Goal: Transaction & Acquisition: Obtain resource

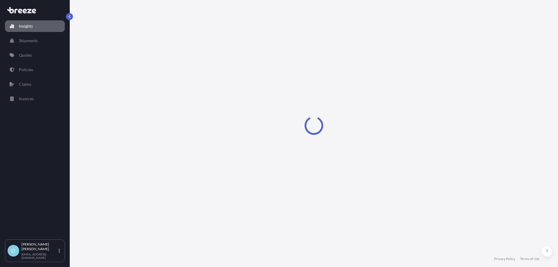
select select "2025"
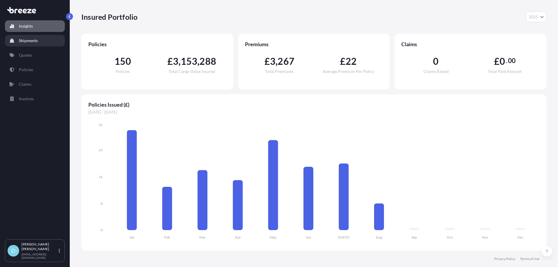
click at [34, 40] on p "Shipments" at bounding box center [28, 41] width 19 height 6
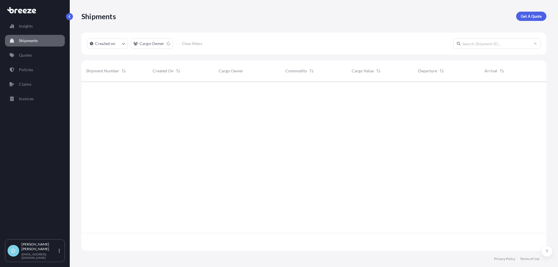
scroll to position [186, 460]
click at [536, 15] on p "Get A Quote" at bounding box center [531, 16] width 21 height 6
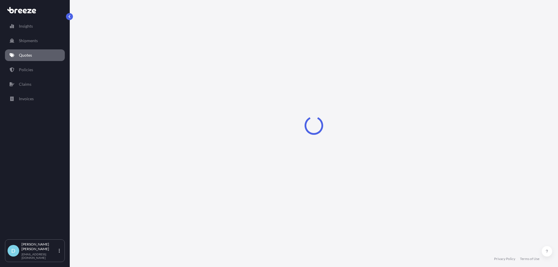
select select "Sea"
select select "1"
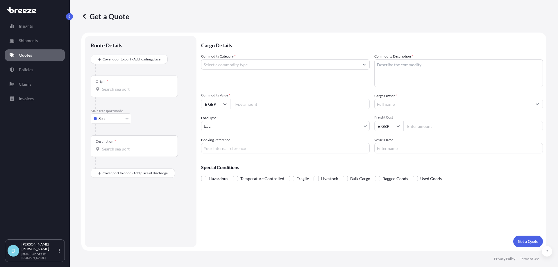
click at [123, 116] on body "Insights Shipments Quotes Policies Claims Invoices D [PERSON_NAME] [PERSON_NAME…" at bounding box center [279, 133] width 558 height 267
click at [112, 147] on div "Sea Air Road Rail" at bounding box center [111, 149] width 41 height 46
select select "Air"
click at [119, 88] on div "Origin *" at bounding box center [134, 88] width 87 height 21
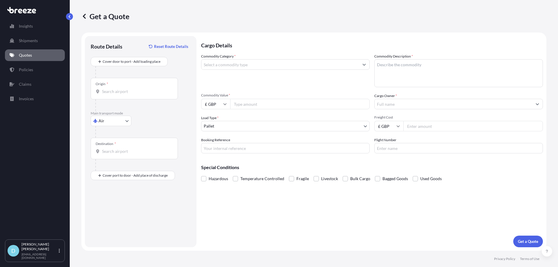
click at [119, 89] on input "Origin *" at bounding box center [136, 92] width 69 height 6
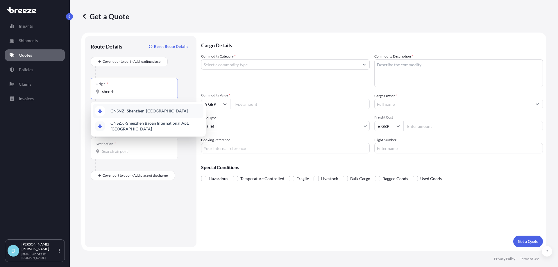
click at [118, 107] on div "CNSNZ - Shenzh en, [GEOGRAPHIC_DATA]" at bounding box center [148, 111] width 110 height 14
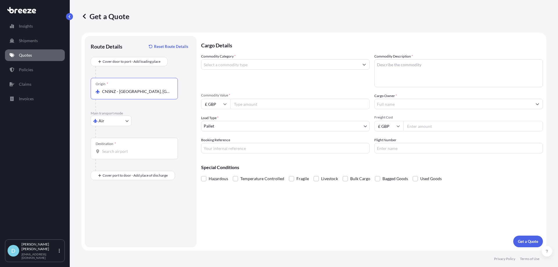
type input "CNSNZ - [GEOGRAPHIC_DATA], [GEOGRAPHIC_DATA]"
click at [121, 151] on input "Destination *" at bounding box center [136, 151] width 69 height 6
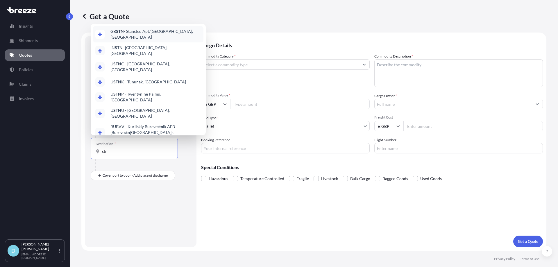
click at [115, 38] on span "GB STN - Stansted Apt/[GEOGRAPHIC_DATA], [GEOGRAPHIC_DATA]" at bounding box center [155, 34] width 91 height 12
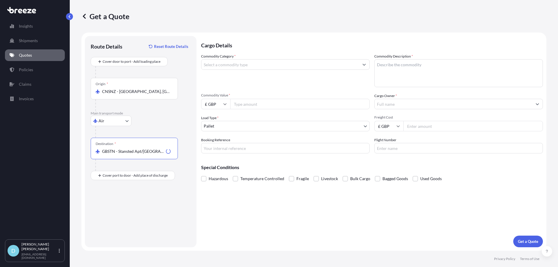
type input "GBSTN - Stansted Apt/[GEOGRAPHIC_DATA], [GEOGRAPHIC_DATA]"
click at [124, 182] on div "Route Details Reset Route Details Cover door to port - Add loading place Place …" at bounding box center [141, 142] width 100 height 200
click at [112, 207] on input "Place of Discharge" at bounding box center [136, 207] width 69 height 6
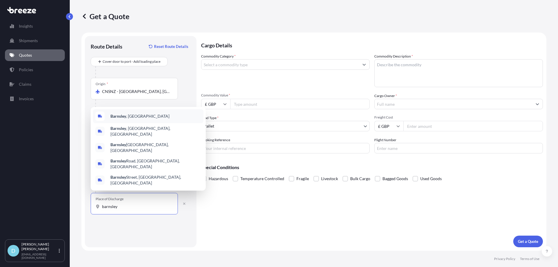
click at [114, 119] on b "Barnsley" at bounding box center [118, 116] width 16 height 5
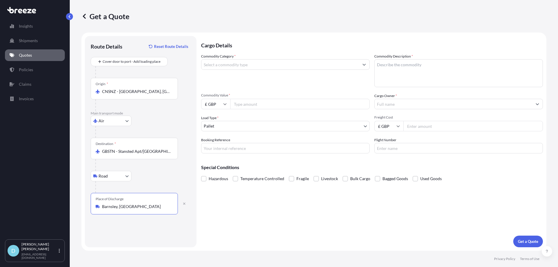
type input "Barnsley, [GEOGRAPHIC_DATA]"
click at [261, 67] on input "Commodity Category *" at bounding box center [279, 64] width 157 height 10
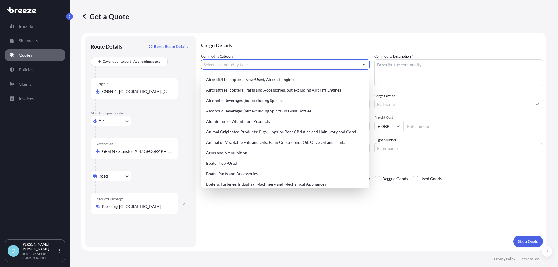
type input "d"
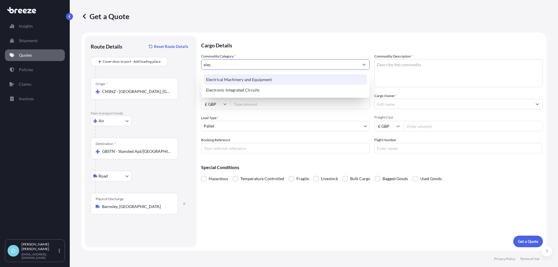
click at [263, 84] on div "Electrical Machinery and Equipment" at bounding box center [285, 79] width 163 height 10
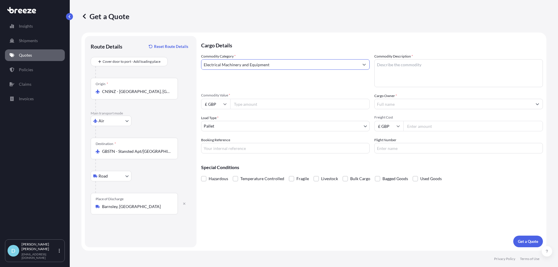
type input "Electrical Machinery and Equipment"
drag, startPoint x: 394, startPoint y: 62, endPoint x: 370, endPoint y: 79, distance: 29.7
click at [394, 62] on textarea "Commodity Description *" at bounding box center [458, 73] width 168 height 28
paste textarea "Constant Current Board and cables"
type textarea "Constant Current Board and cables"
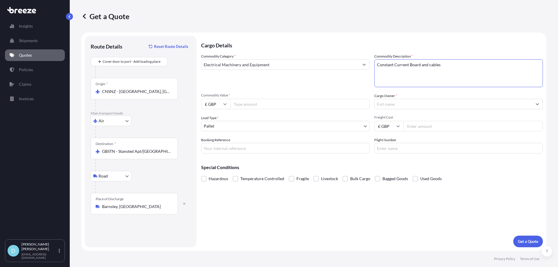
click at [299, 107] on input "Commodity Value *" at bounding box center [299, 104] width 139 height 10
click at [208, 104] on input "£ GBP" at bounding box center [215, 104] width 29 height 10
click at [213, 146] on div "$ USD" at bounding box center [215, 144] width 24 height 11
type input "$ USD"
click at [243, 104] on input "Commodity Value *" at bounding box center [299, 104] width 139 height 10
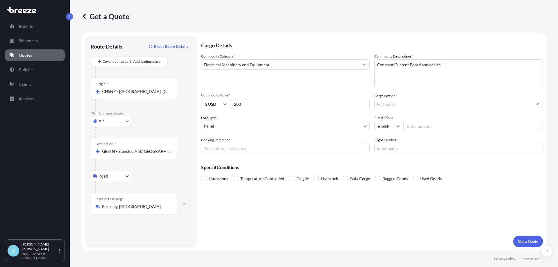
type input "200"
click at [410, 104] on input "Cargo Owner *" at bounding box center [452, 104] width 157 height 10
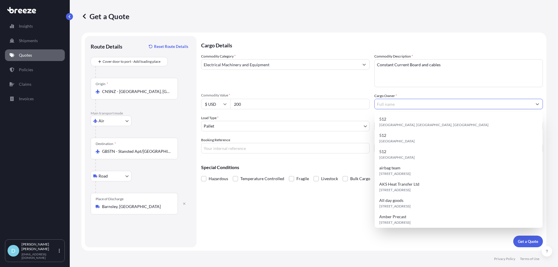
type input "p"
type input "e"
type input "d"
type input "s"
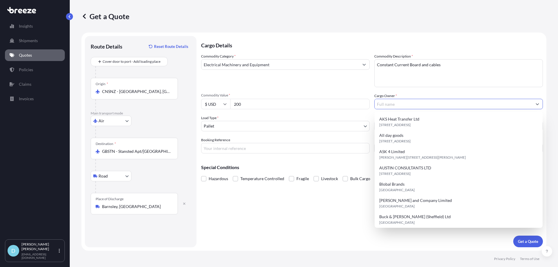
type input "s"
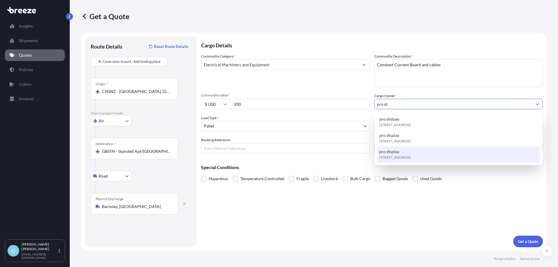
click at [394, 151] on span "pro display" at bounding box center [389, 152] width 20 height 6
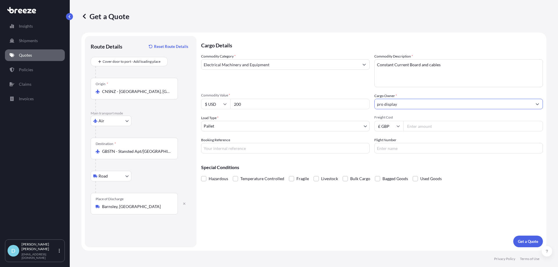
type input "pro display"
click at [247, 152] on input "Booking Reference" at bounding box center [285, 148] width 168 height 10
type input "IM25004962"
click at [525, 240] on p "Get a Quote" at bounding box center [528, 241] width 20 height 6
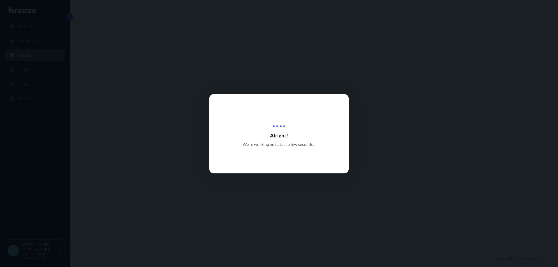
select select "Air"
select select "Road"
select select "1"
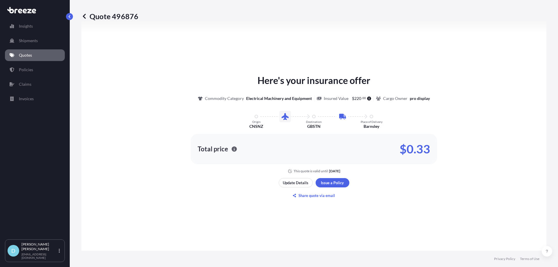
click at [333, 177] on div "Here's your insurance offer Commodity Category Electrical Machinery and Equipme…" at bounding box center [313, 136] width 448 height 315
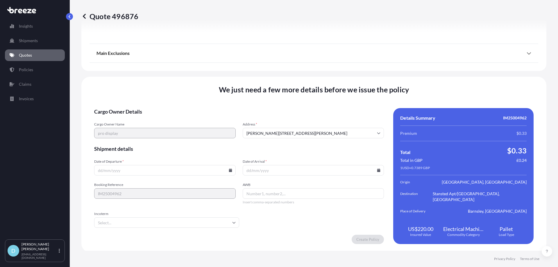
scroll to position [696, 0]
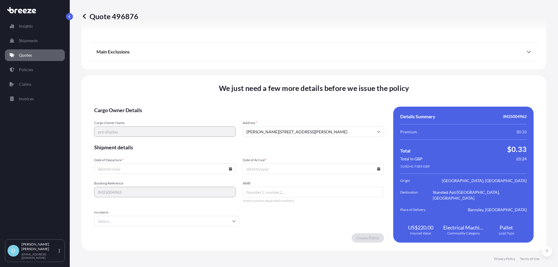
click at [205, 173] on input "Date of Departure *" at bounding box center [164, 169] width 141 height 10
click at [230, 170] on icon at bounding box center [230, 168] width 3 height 3
click at [126, 128] on button "18" at bounding box center [123, 127] width 9 height 9
type input "[DATE]"
click at [295, 183] on span "AWB" at bounding box center [313, 183] width 141 height 5
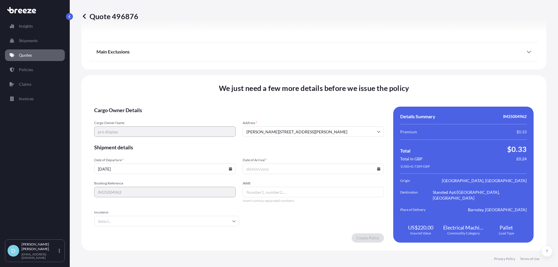
click at [295, 187] on input "AWB" at bounding box center [313, 192] width 141 height 10
click at [291, 169] on input "Date of Arrival *" at bounding box center [313, 169] width 141 height 10
click at [377, 170] on icon at bounding box center [378, 168] width 3 height 3
click at [320, 125] on div "18 19 20 21 22 23 24" at bounding box center [311, 128] width 93 height 10
click at [321, 125] on button "22" at bounding box center [324, 127] width 9 height 9
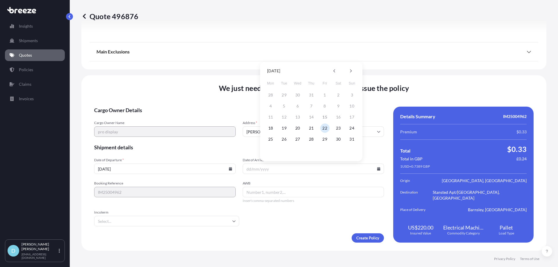
type input "[DATE]"
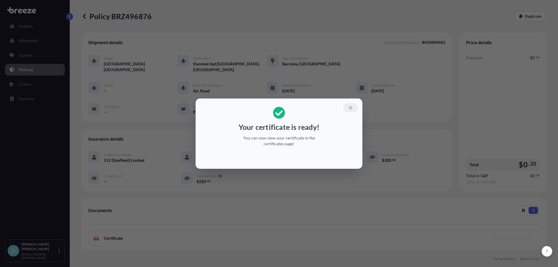
click at [349, 111] on button "button" at bounding box center [350, 107] width 15 height 9
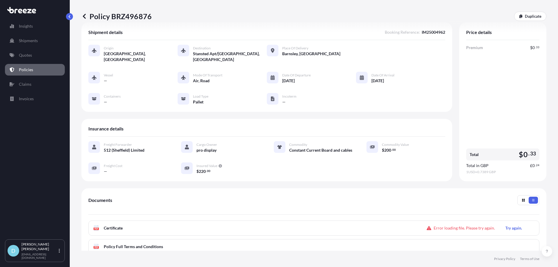
scroll to position [29, 0]
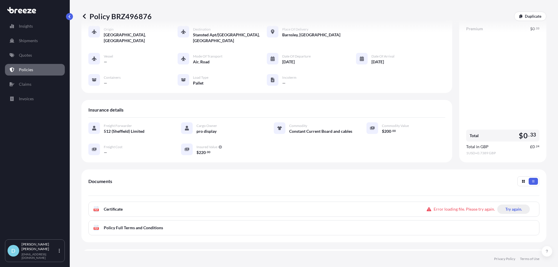
click at [513, 207] on p "Try again." at bounding box center [513, 209] width 17 height 6
click at [301, 204] on link "PDF Certificate [DATE]" at bounding box center [313, 209] width 451 height 15
